Goal: Task Accomplishment & Management: Use online tool/utility

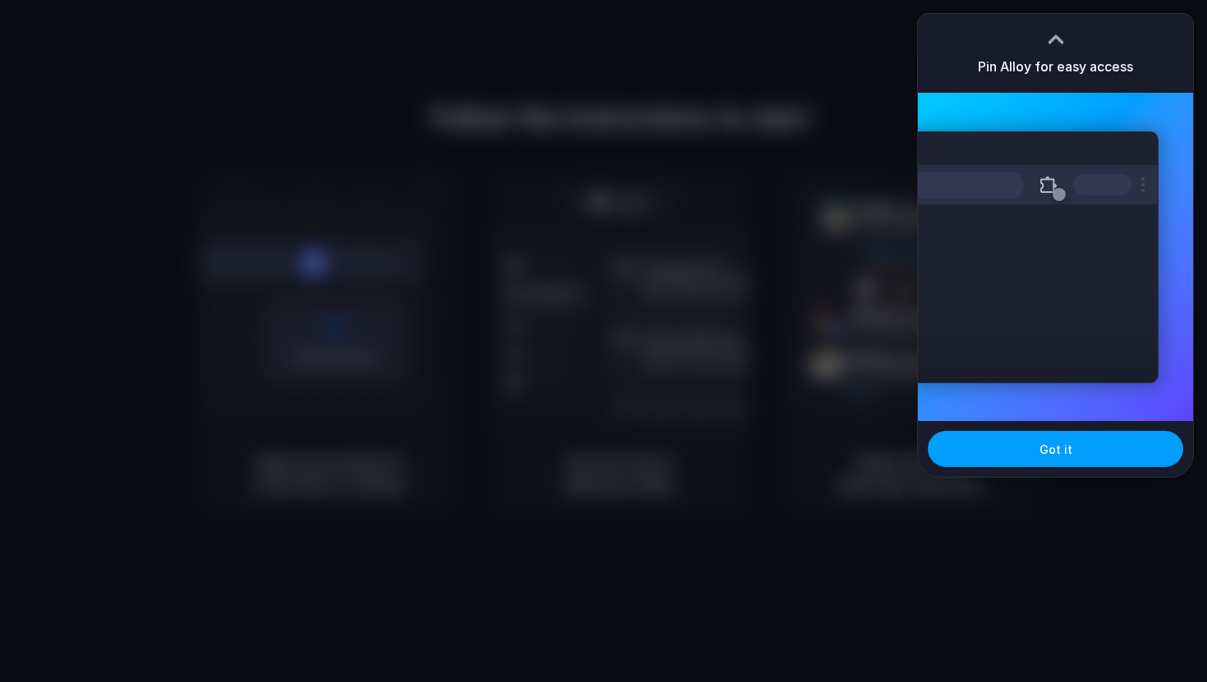
click at [1060, 450] on span "Got it" at bounding box center [1055, 449] width 33 height 17
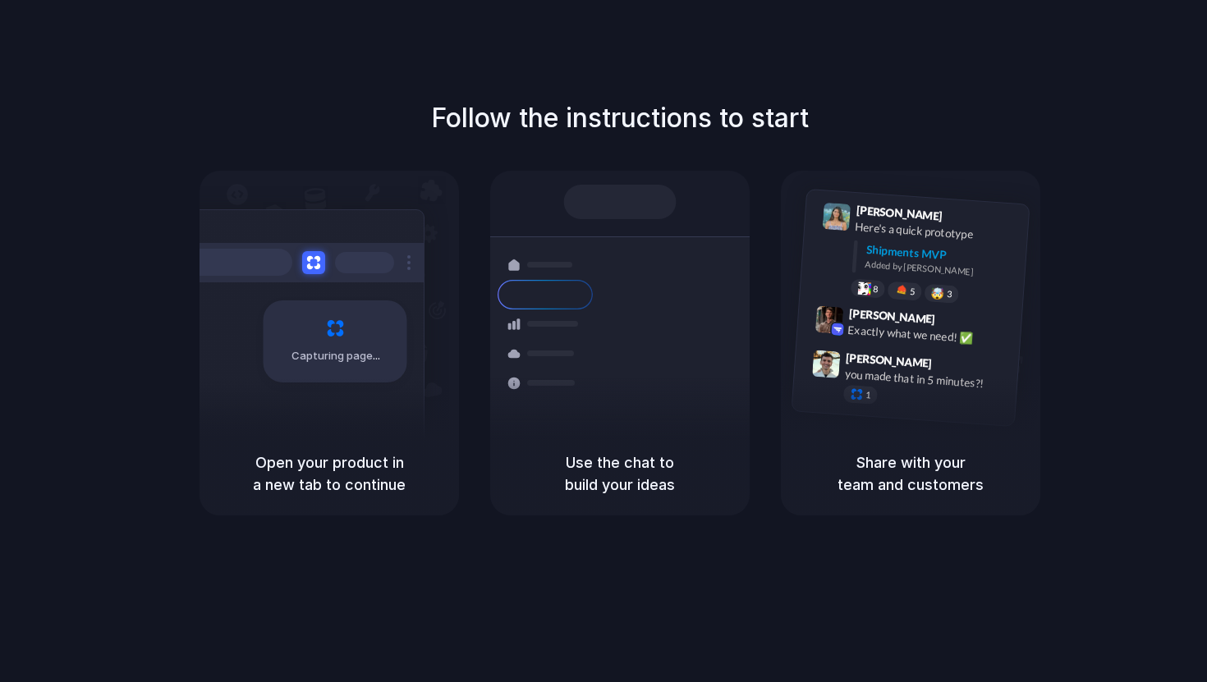
click at [603, 342] on div at bounding box center [603, 342] width 0 height 0
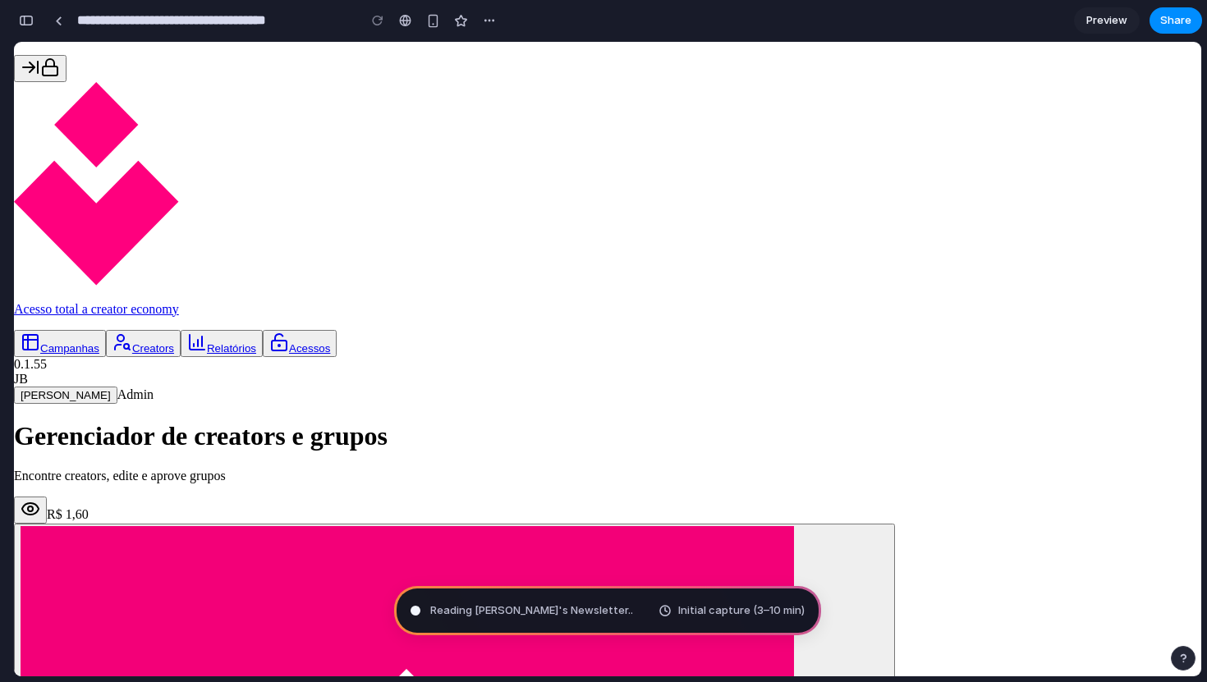
click at [590, 608] on div "Reading [PERSON_NAME]'s Newsletter .. Initial capture (3–10 min)" at bounding box center [607, 610] width 427 height 49
click at [615, 611] on div "Channeling [PERSON_NAME] Initial capture (3–10 min)" at bounding box center [607, 610] width 427 height 49
click at [381, 23] on div at bounding box center [377, 20] width 25 height 25
type input "**********"
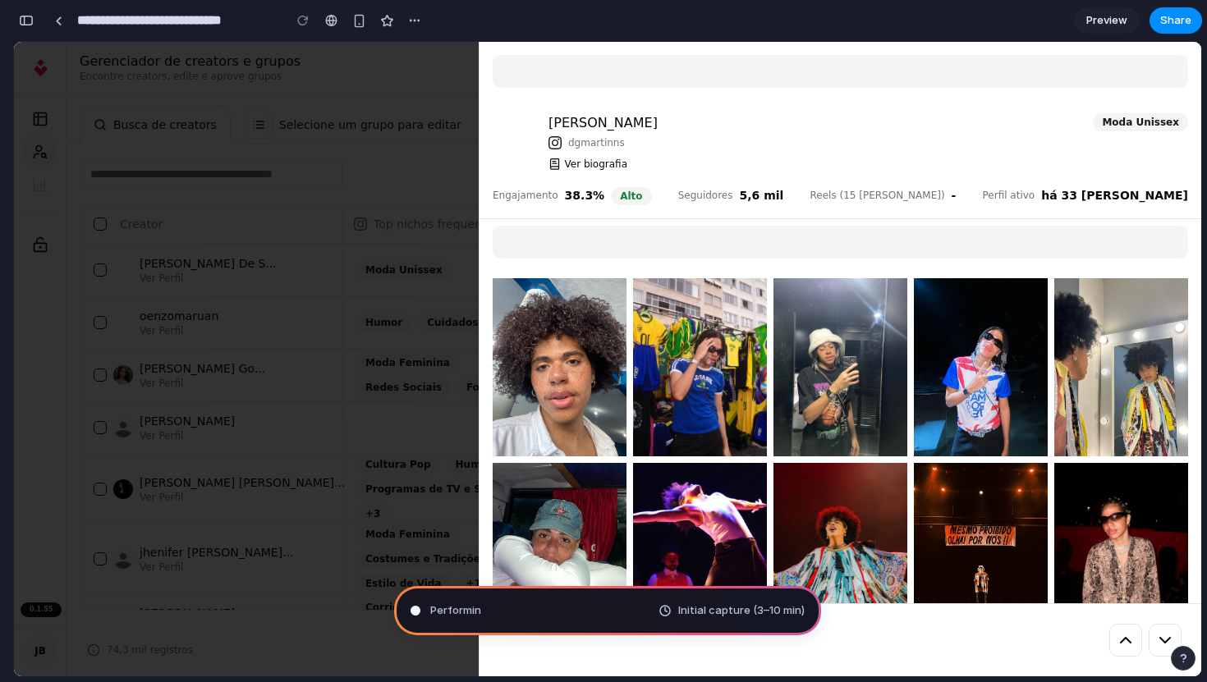
click at [766, 164] on div "[PERSON_NAME] Instagram dgmartinns Ver biografia" at bounding box center [815, 144] width 535 height 62
click at [304, 25] on div at bounding box center [303, 20] width 25 height 25
